Goal: Check status: Check status

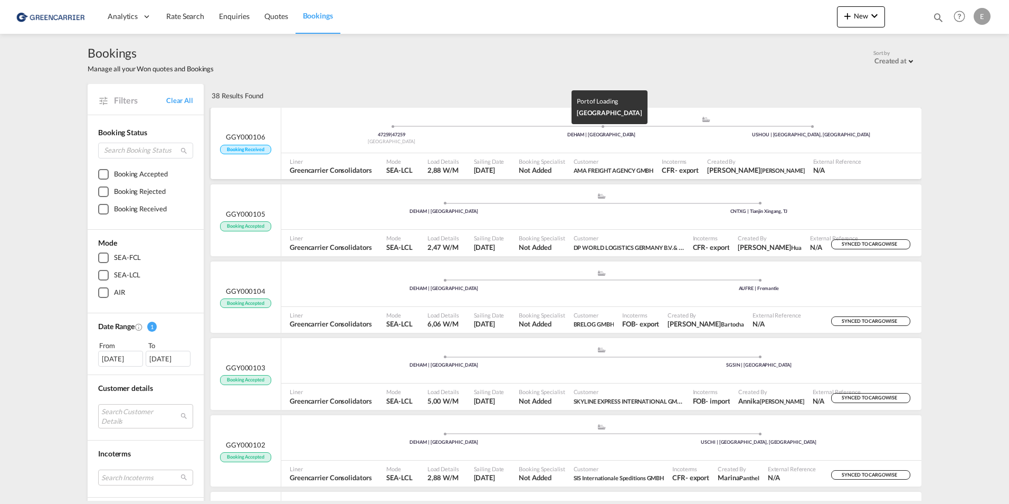
click at [576, 136] on div "DEHAM | [GEOGRAPHIC_DATA]" at bounding box center [602, 134] width 210 height 7
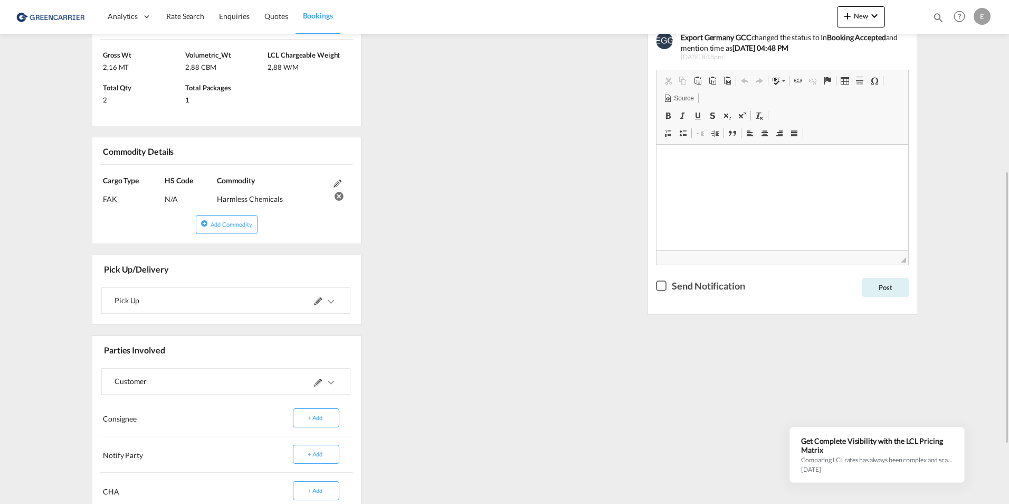
scroll to position [370, 0]
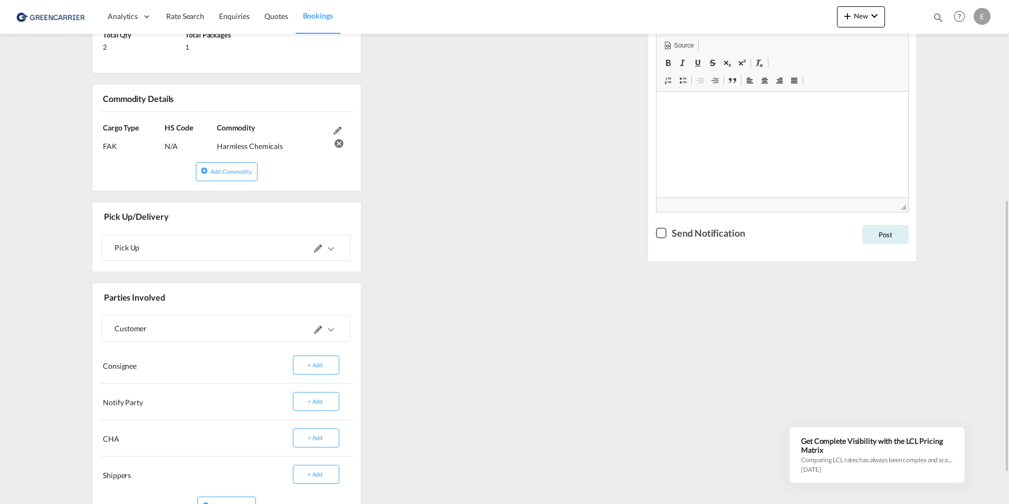
click at [316, 249] on md-icon at bounding box center [318, 248] width 8 height 8
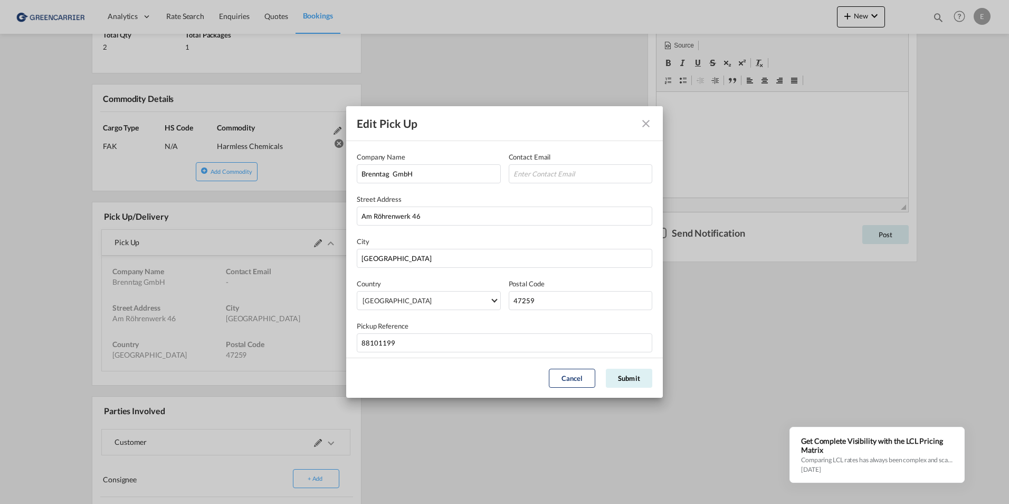
click at [648, 129] on md-icon "Close dialog" at bounding box center [646, 123] width 13 height 13
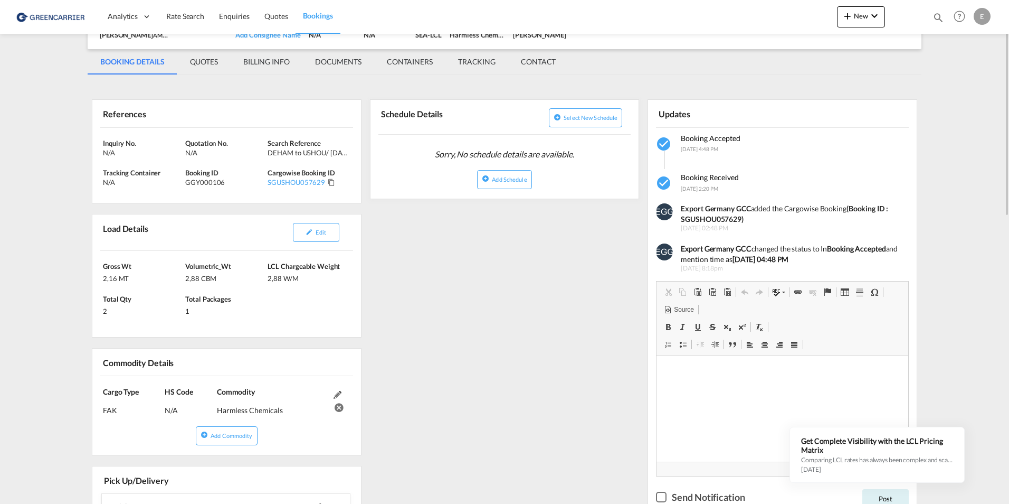
scroll to position [53, 0]
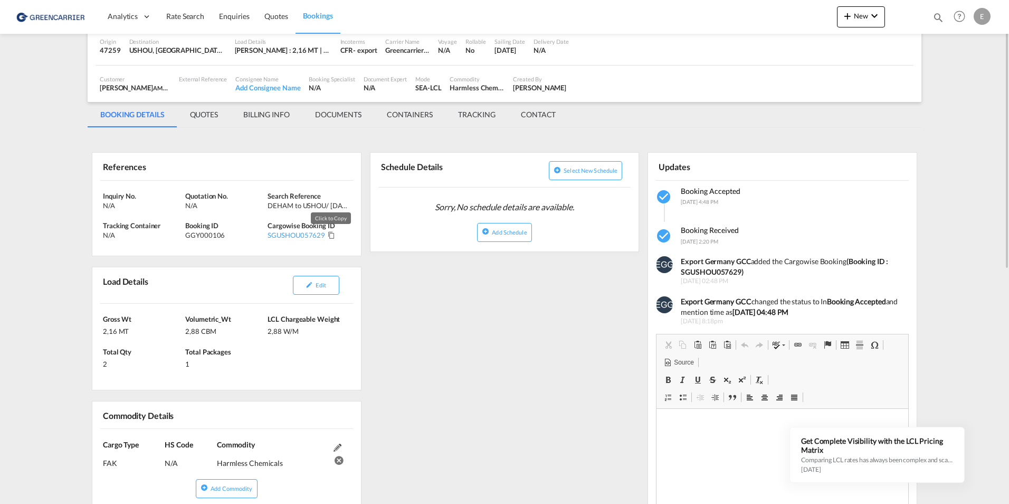
click at [334, 238] on md-icon "Click to Copy" at bounding box center [331, 234] width 7 height 7
click at [705, 275] on strong "(Booking ID : SGUSHOU057629)" at bounding box center [784, 267] width 207 height 20
copy strong "SGUSHOU057629"
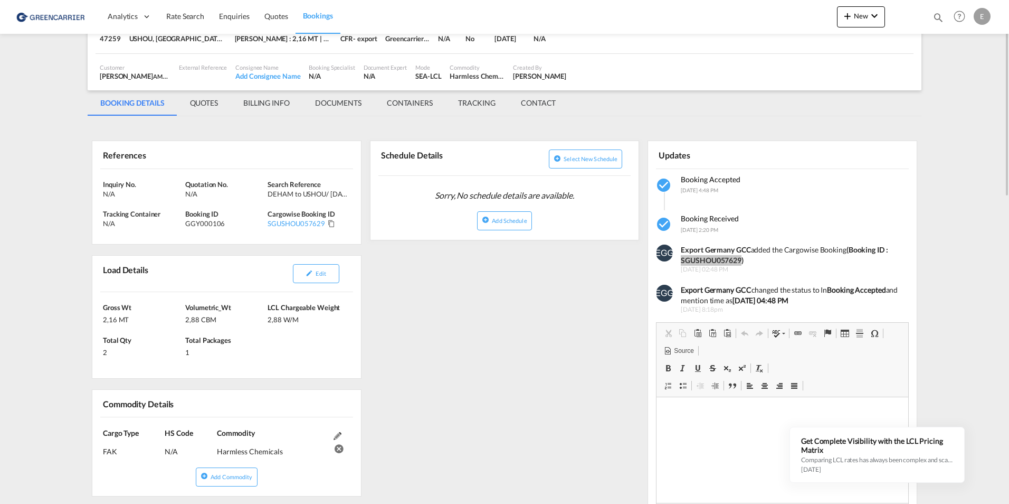
scroll to position [12, 0]
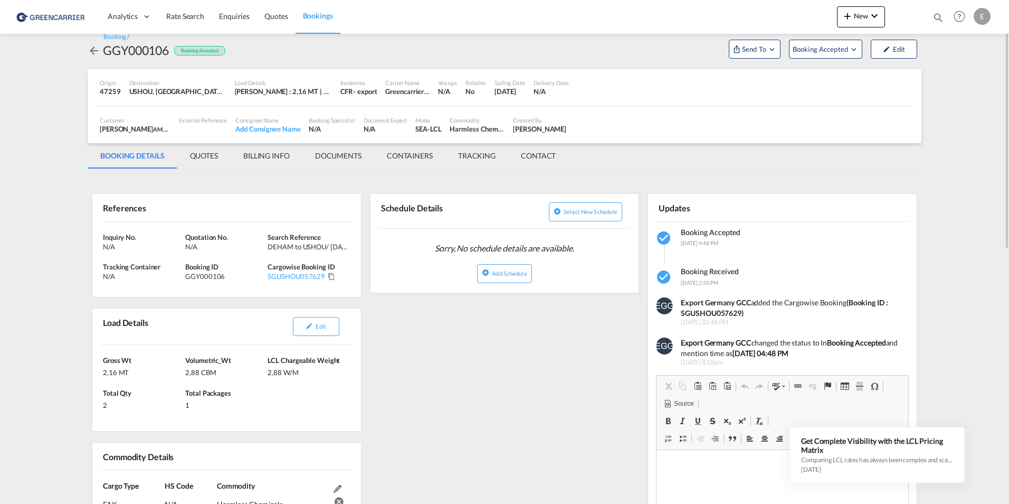
click at [465, 161] on md-tab-item "TRACKING" at bounding box center [477, 155] width 63 height 25
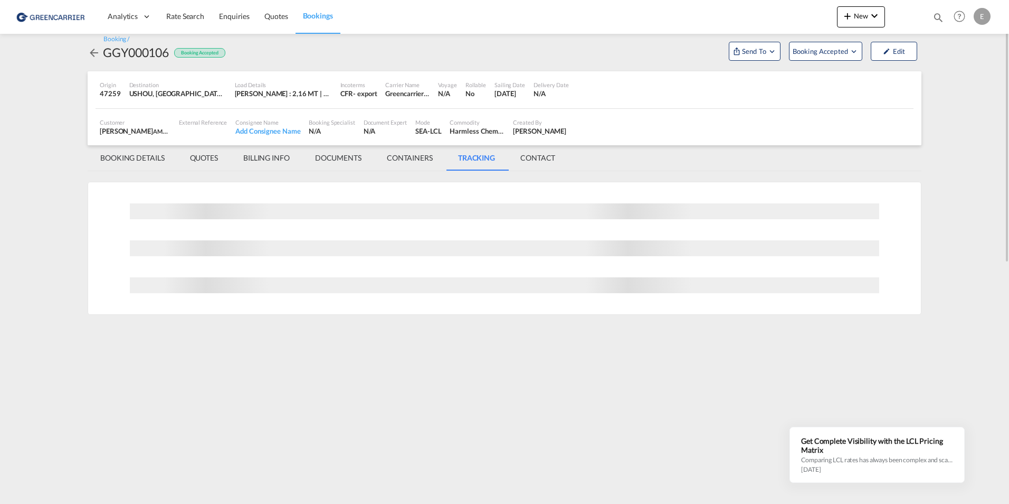
scroll to position [0, 0]
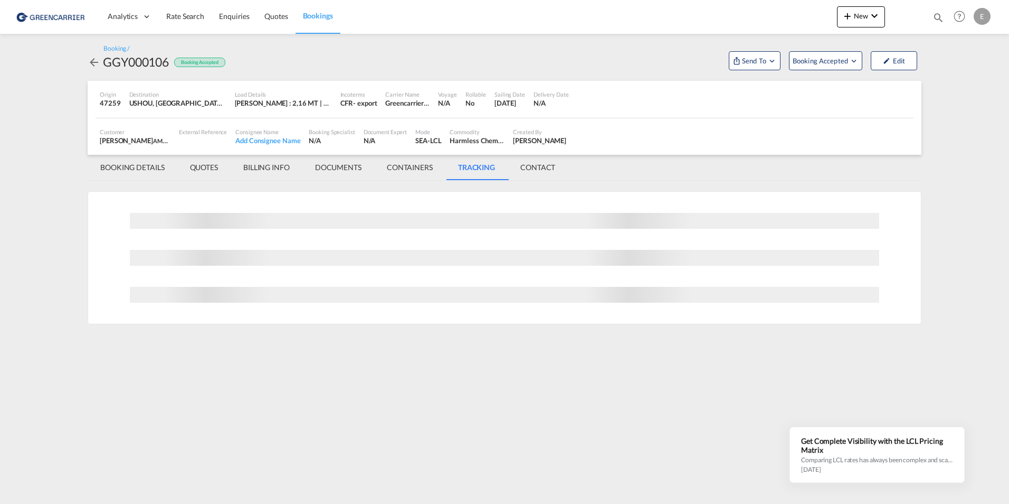
click at [345, 165] on md-tab-item "DOCUMENTS" at bounding box center [339, 167] width 72 height 25
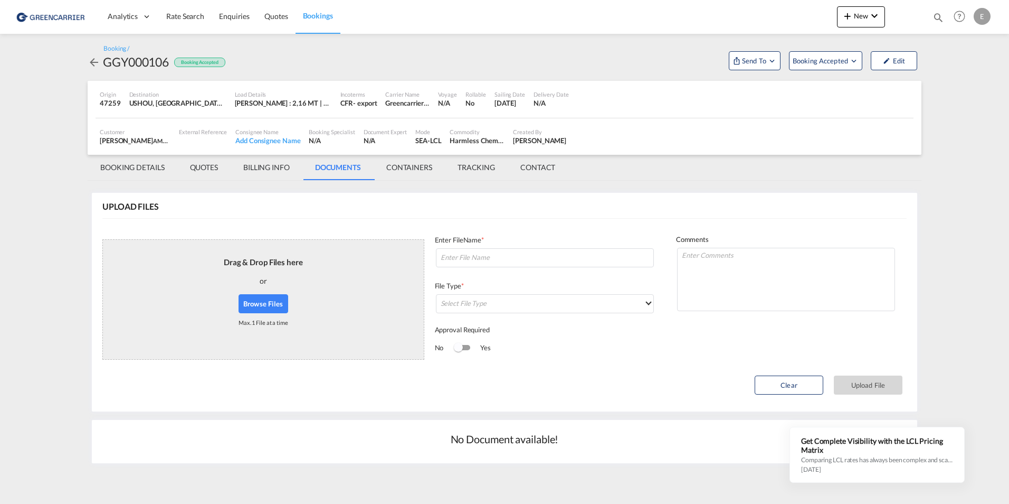
click at [224, 166] on md-tab-item "QUOTES" at bounding box center [203, 167] width 53 height 25
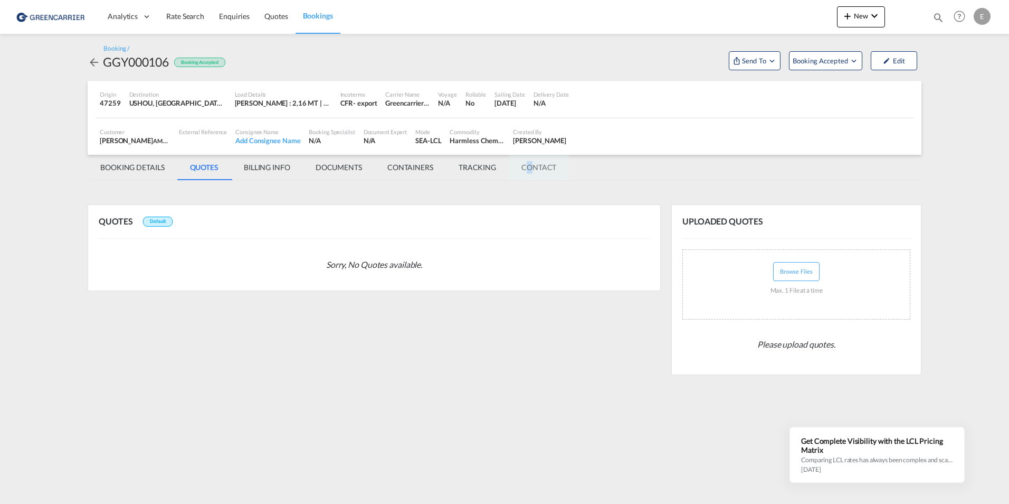
click at [530, 166] on md-tab-item "CONTACT" at bounding box center [539, 167] width 60 height 25
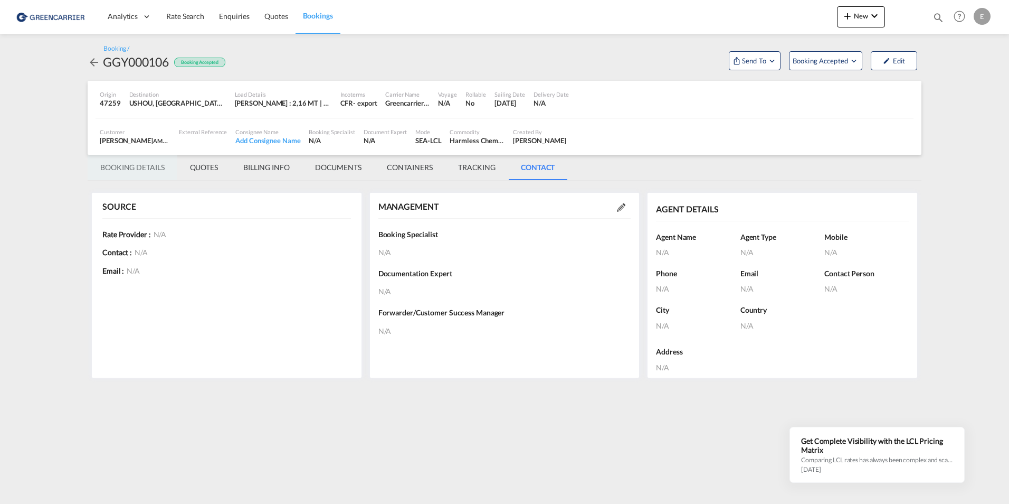
click at [153, 166] on md-tab-item "BOOKING DETAILS" at bounding box center [133, 167] width 90 height 25
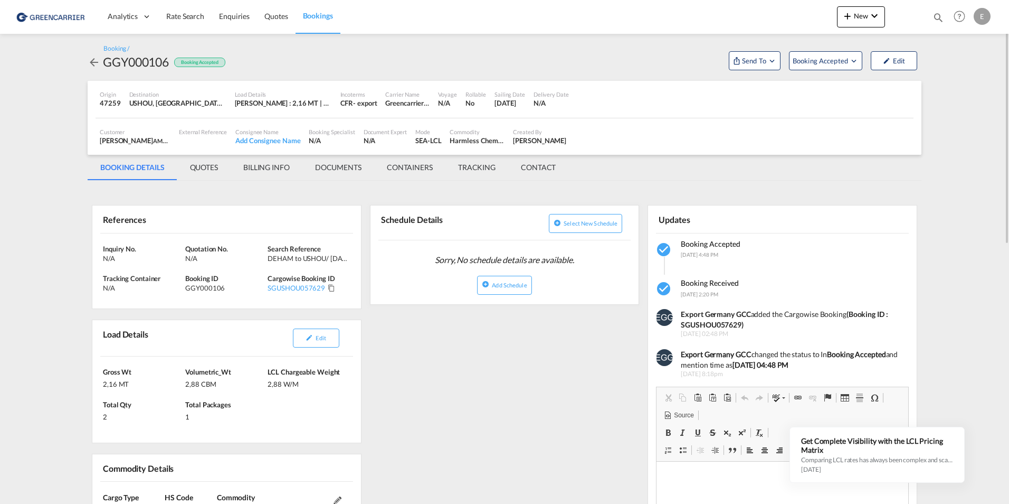
scroll to position [53, 0]
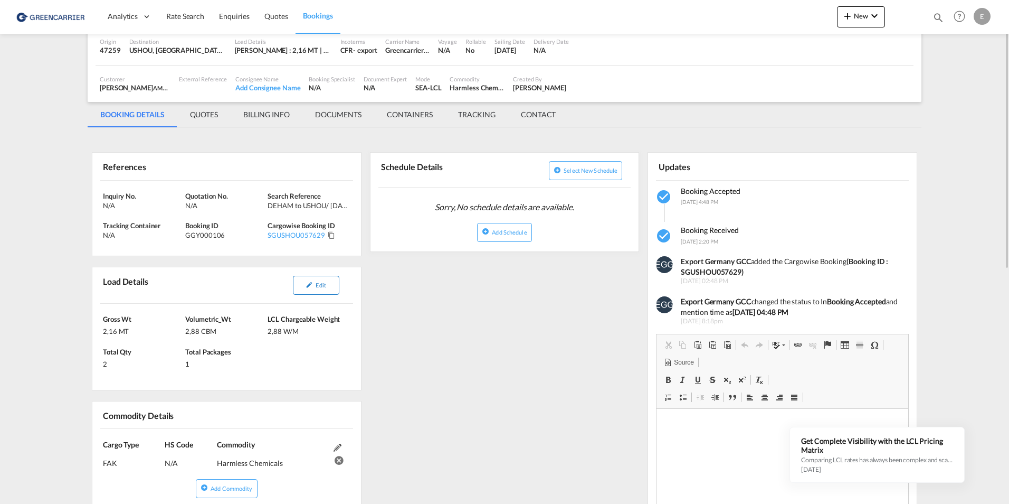
click at [316, 278] on button "Edit" at bounding box center [316, 285] width 46 height 19
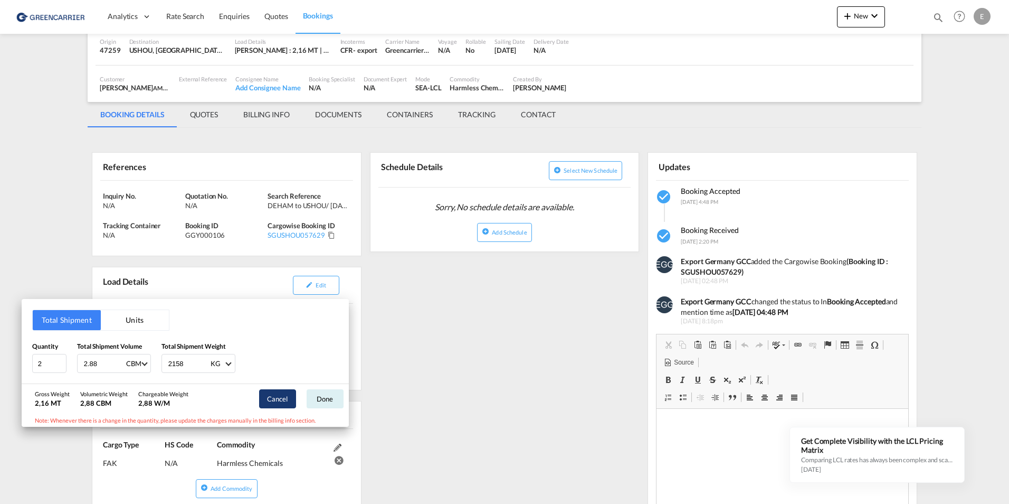
click at [270, 407] on button "Cancel" at bounding box center [277, 398] width 37 height 19
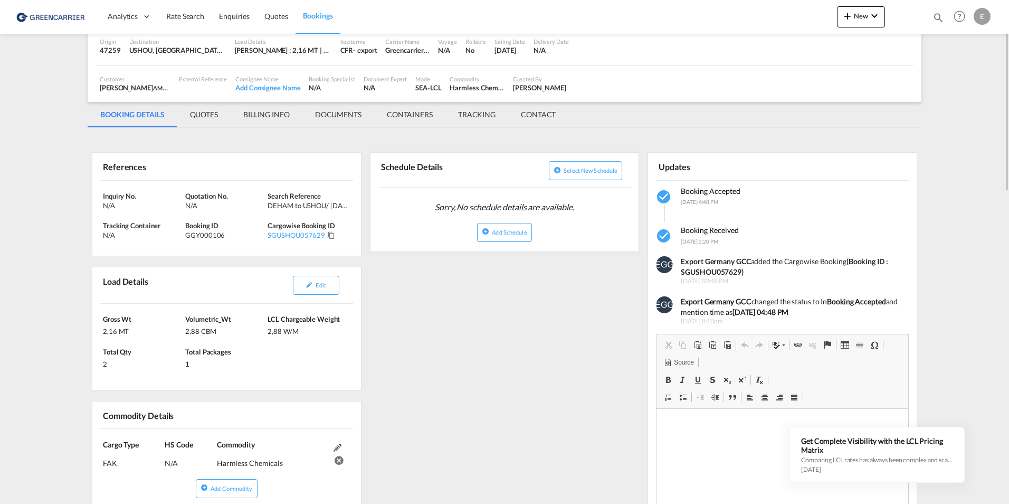
scroll to position [0, 0]
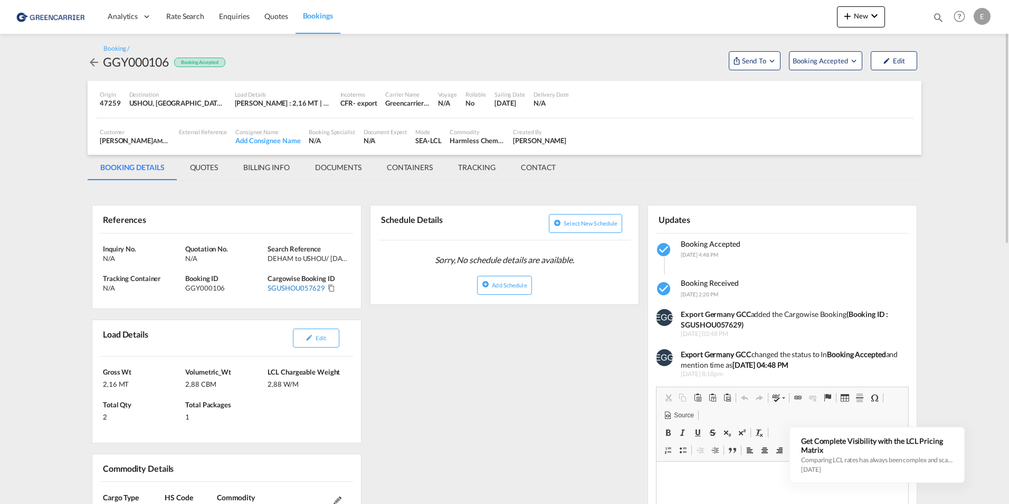
click at [286, 287] on div "SGUSHOU057629" at bounding box center [297, 288] width 58 height 10
click at [334, 284] on div "SGUSHOU057629" at bounding box center [309, 288] width 82 height 10
click at [333, 286] on md-icon "Click to Copy" at bounding box center [331, 287] width 7 height 7
